Goal: Find specific page/section: Find specific page/section

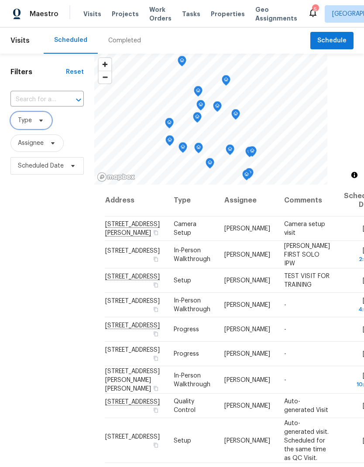
click at [39, 115] on span "Type" at bounding box center [30, 120] width 41 height 17
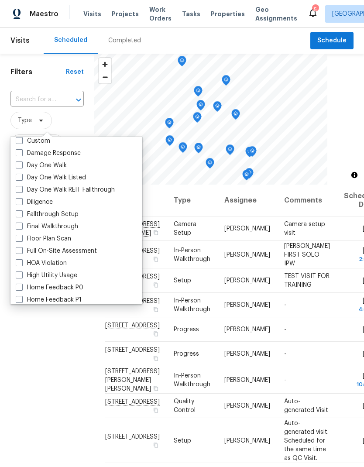
scroll to position [137, 0]
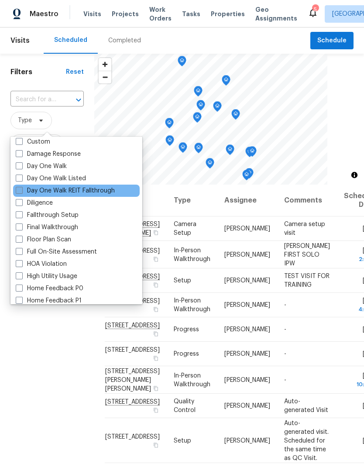
click at [52, 193] on label "Day One Walk REIT Fallthrough" at bounding box center [65, 190] width 99 height 9
click at [21, 192] on input "Day One Walk REIT Fallthrough" at bounding box center [19, 189] width 6 height 6
checkbox input "true"
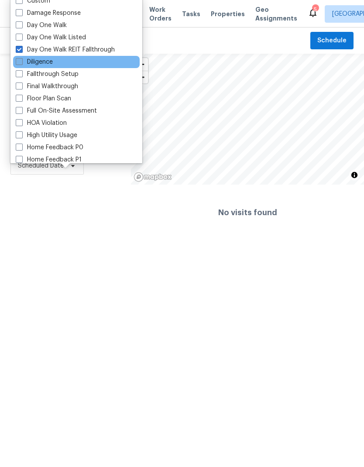
click at [24, 63] on label "Diligence" at bounding box center [34, 62] width 37 height 9
click at [21, 63] on input "Diligence" at bounding box center [19, 61] width 6 height 6
checkbox input "true"
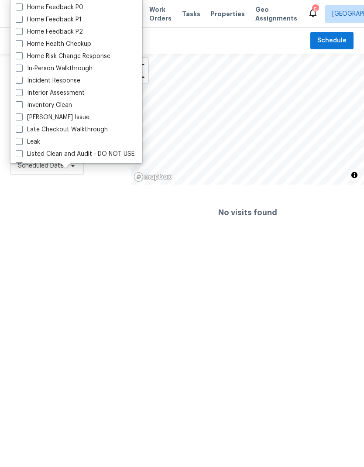
scroll to position [260, 0]
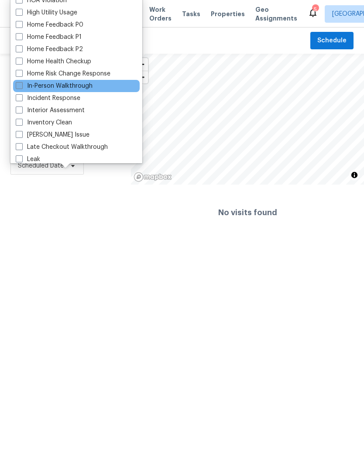
click at [17, 82] on span at bounding box center [19, 85] width 7 height 7
click at [17, 82] on input "In-Person Walkthrough" at bounding box center [19, 85] width 6 height 6
checkbox input "true"
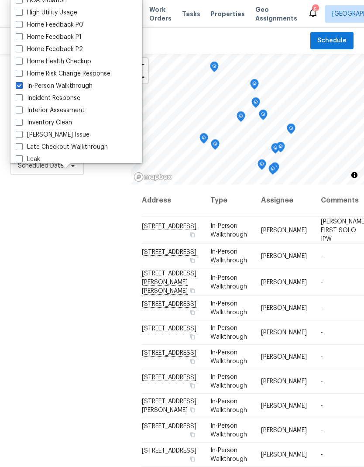
click at [85, 330] on div "Filters Reset ​ Day One Walk REIT Fallthrough + 2 Assignee Scheduled Date" at bounding box center [65, 306] width 131 height 505
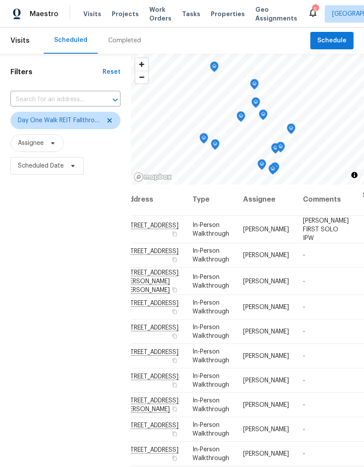
scroll to position [99, 18]
click at [107, 305] on div "Filters Reset ​ Day One Walk REIT Fallthrough + 2 Assignee Scheduled Date" at bounding box center [65, 306] width 131 height 505
click at [101, 415] on div "Filters Reset ​ Day One Walk REIT Fallthrough + 2 Assignee Scheduled Date" at bounding box center [65, 306] width 131 height 505
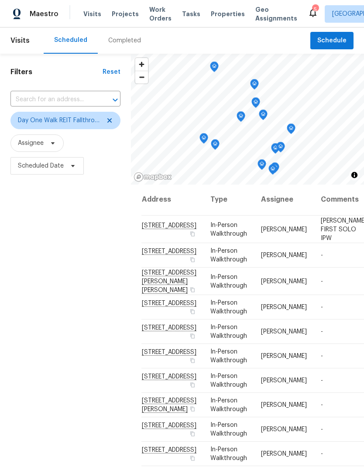
scroll to position [148, 0]
